Goal: Transaction & Acquisition: Purchase product/service

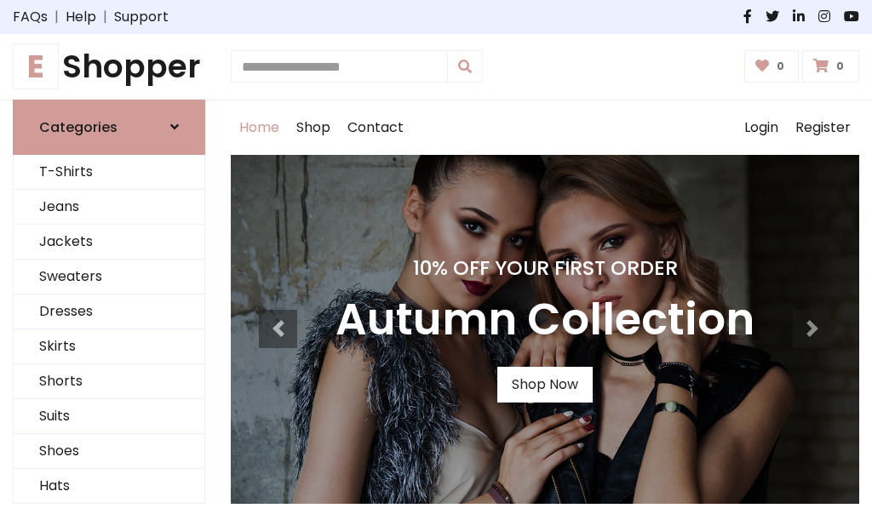
click at [436, 257] on h4 "10% Off Your First Order" at bounding box center [544, 268] width 419 height 24
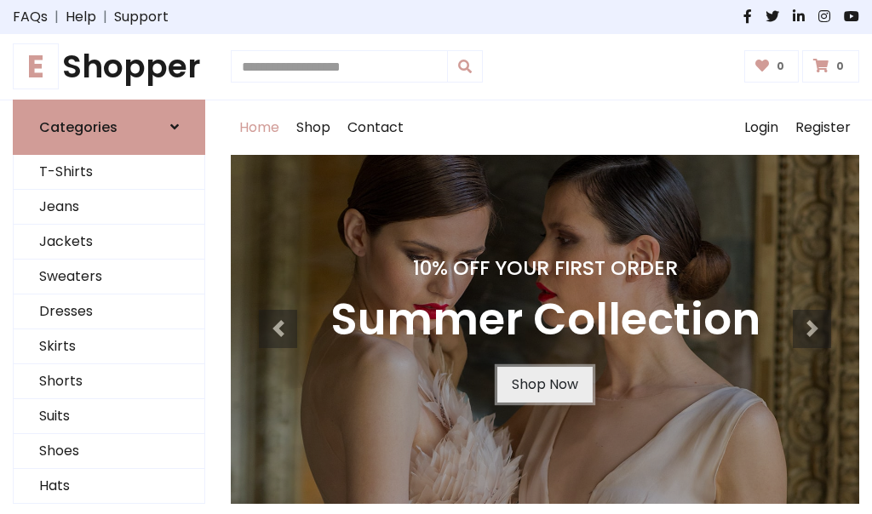
click at [544, 384] on link "Shop Now" at bounding box center [544, 385] width 95 height 36
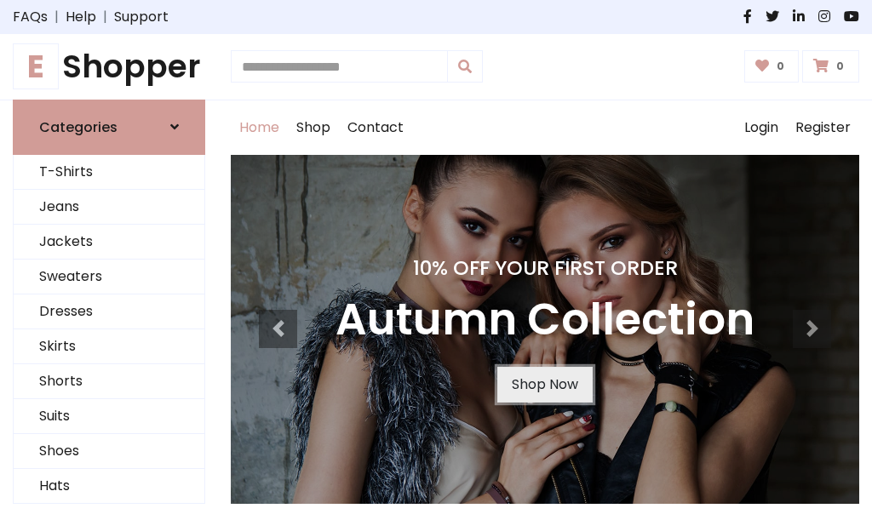
click at [544, 384] on link "Shop Now" at bounding box center [544, 385] width 95 height 36
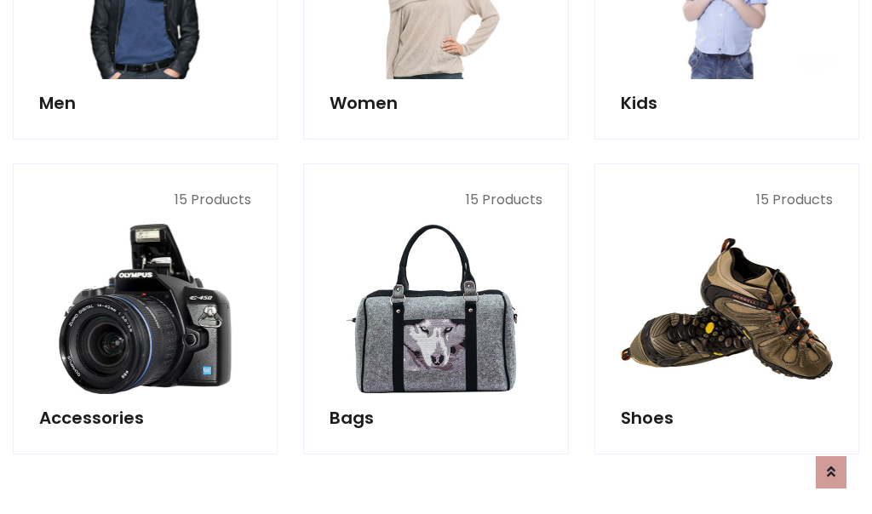
scroll to position [1698, 0]
